Goal: Find specific page/section: Find specific page/section

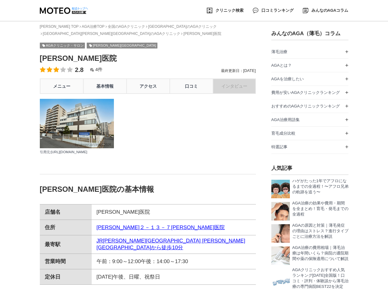
click at [71, 118] on img at bounding box center [77, 123] width 74 height 49
click at [61, 87] on link "メニュー" at bounding box center [61, 85] width 43 height 15
click at [153, 133] on div at bounding box center [101, 123] width 123 height 49
click at [151, 14] on div "クリニック検索 口コミランキング みんなのAGAコラム AGA総合ランキング AGA治療の効果と費用 AGA治療の副作用やトラブル" at bounding box center [194, 10] width 309 height 21
